Goal: Transaction & Acquisition: Purchase product/service

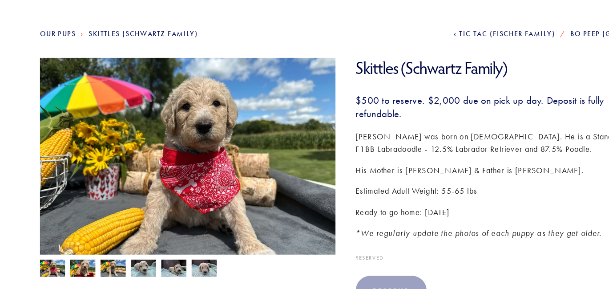
scroll to position [61, 0]
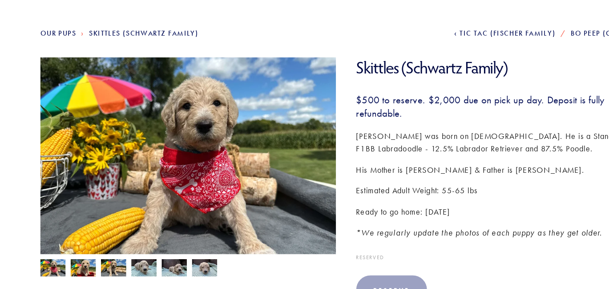
click at [53, 268] on img at bounding box center [55, 270] width 22 height 17
click at [87, 267] on img at bounding box center [82, 270] width 22 height 17
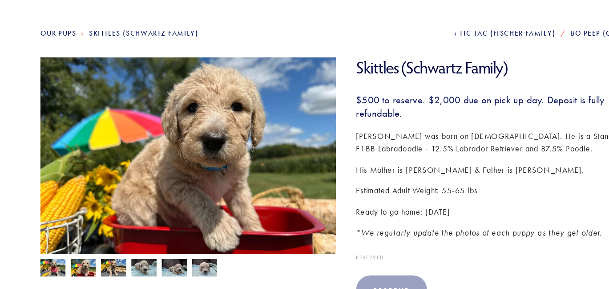
click at [109, 270] on img at bounding box center [109, 270] width 22 height 17
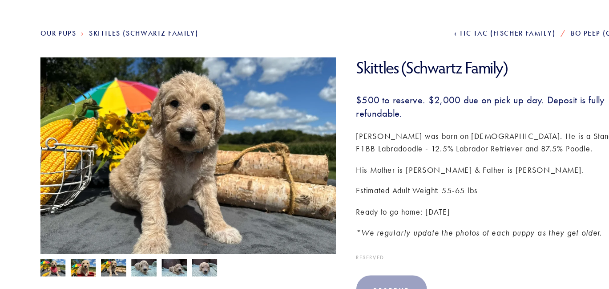
click at [87, 267] on img at bounding box center [82, 270] width 22 height 17
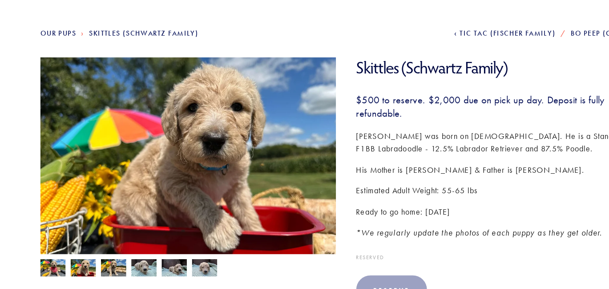
click at [65, 271] on img at bounding box center [55, 270] width 22 height 17
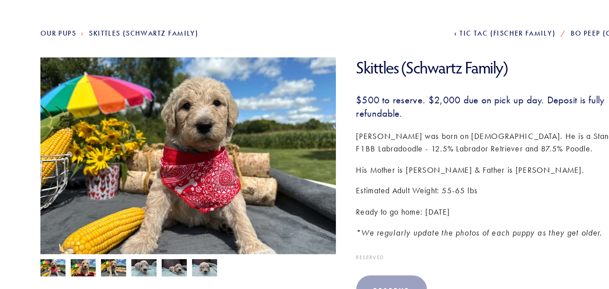
click at [191, 273] on img at bounding box center [189, 270] width 22 height 17
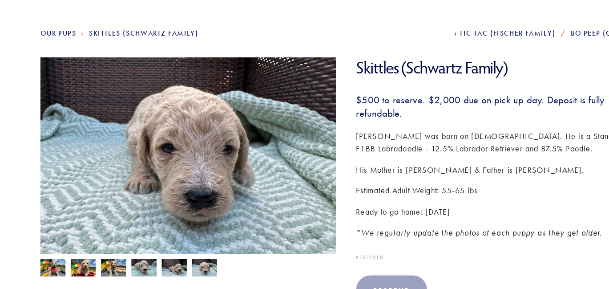
click at [107, 267] on img at bounding box center [109, 270] width 22 height 17
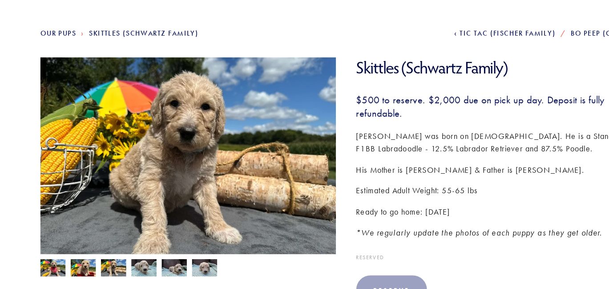
click at [84, 269] on img at bounding box center [82, 270] width 22 height 17
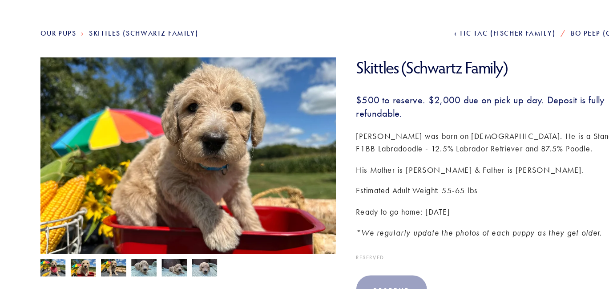
click at [61, 272] on img at bounding box center [55, 270] width 22 height 17
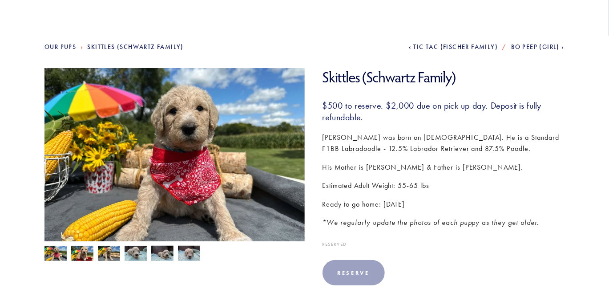
scroll to position [79, 0]
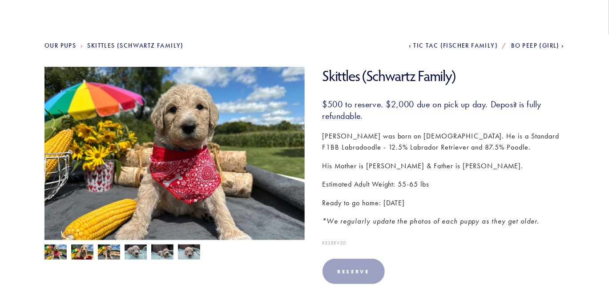
click at [56, 44] on link "Our Pups" at bounding box center [60, 46] width 32 height 8
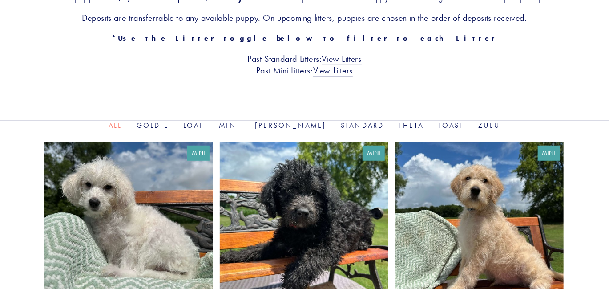
scroll to position [212, 0]
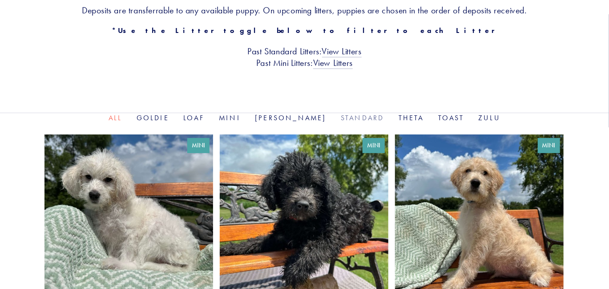
click at [341, 119] on link "Standard" at bounding box center [363, 117] width 44 height 8
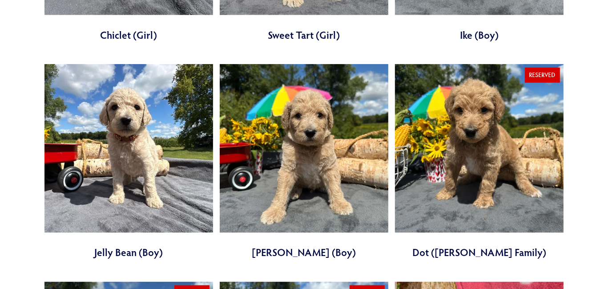
scroll to position [505, 0]
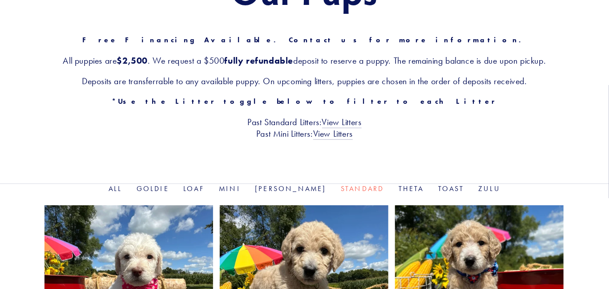
scroll to position [144, 0]
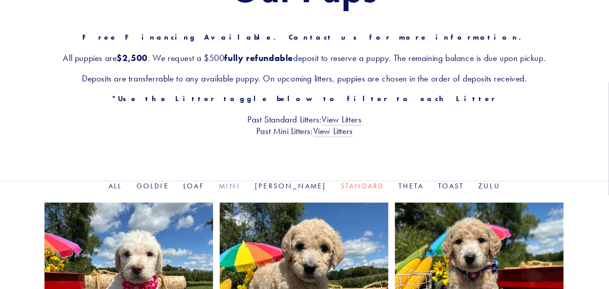
click at [241, 186] on link "Mini" at bounding box center [230, 186] width 22 height 8
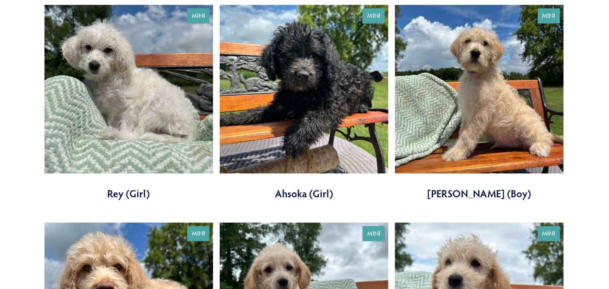
scroll to position [342, 0]
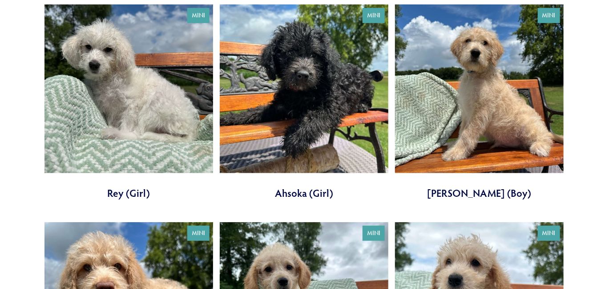
click at [474, 104] on link at bounding box center [479, 101] width 169 height 195
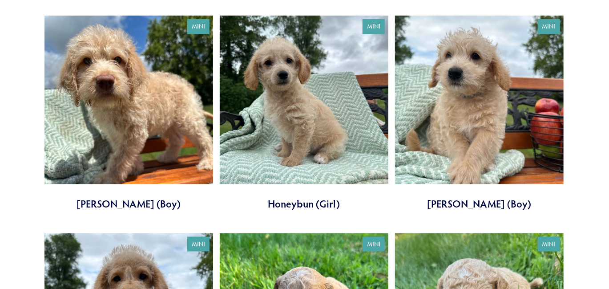
scroll to position [552, 0]
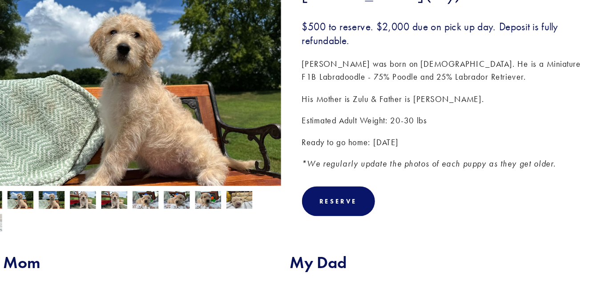
scroll to position [122, 0]
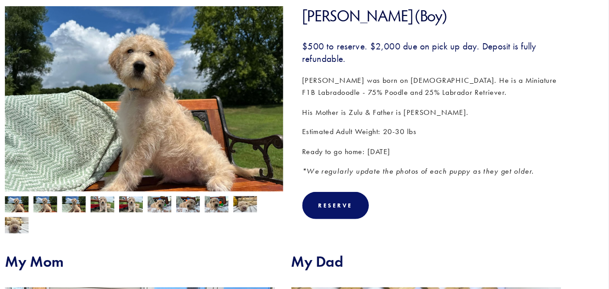
click at [157, 210] on img at bounding box center [162, 210] width 22 height 17
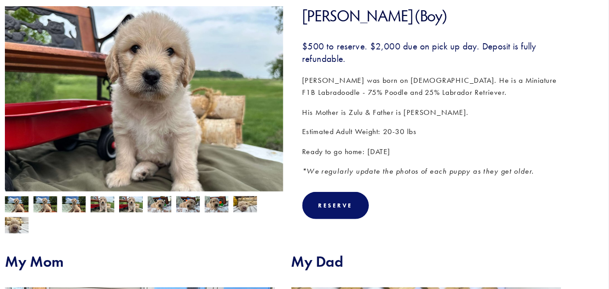
click at [111, 213] on img at bounding box center [109, 210] width 22 height 17
